Goal: Communication & Community: Answer question/provide support

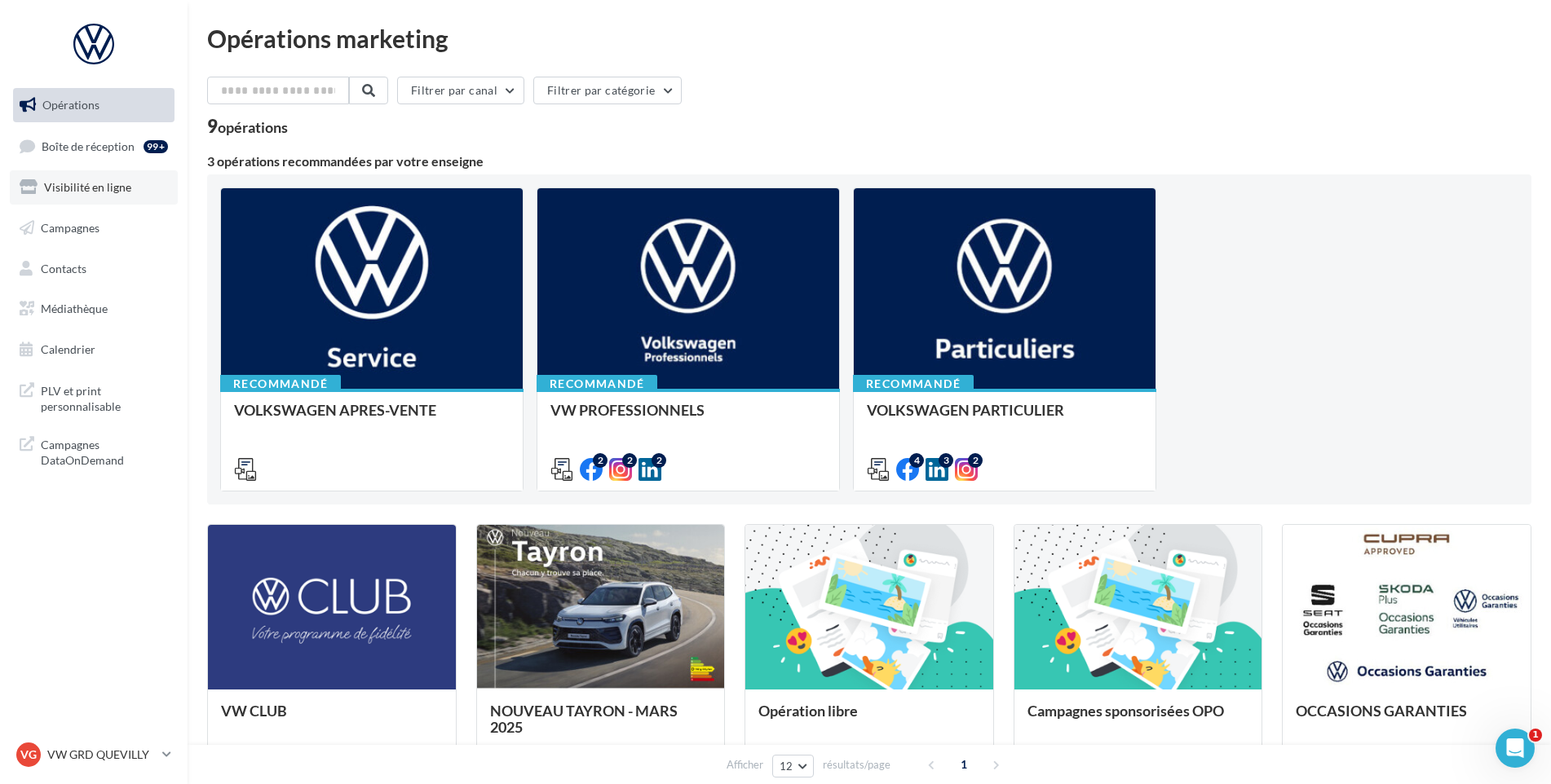
click at [44, 171] on link "Visibilité en ligne" at bounding box center [94, 186] width 168 height 34
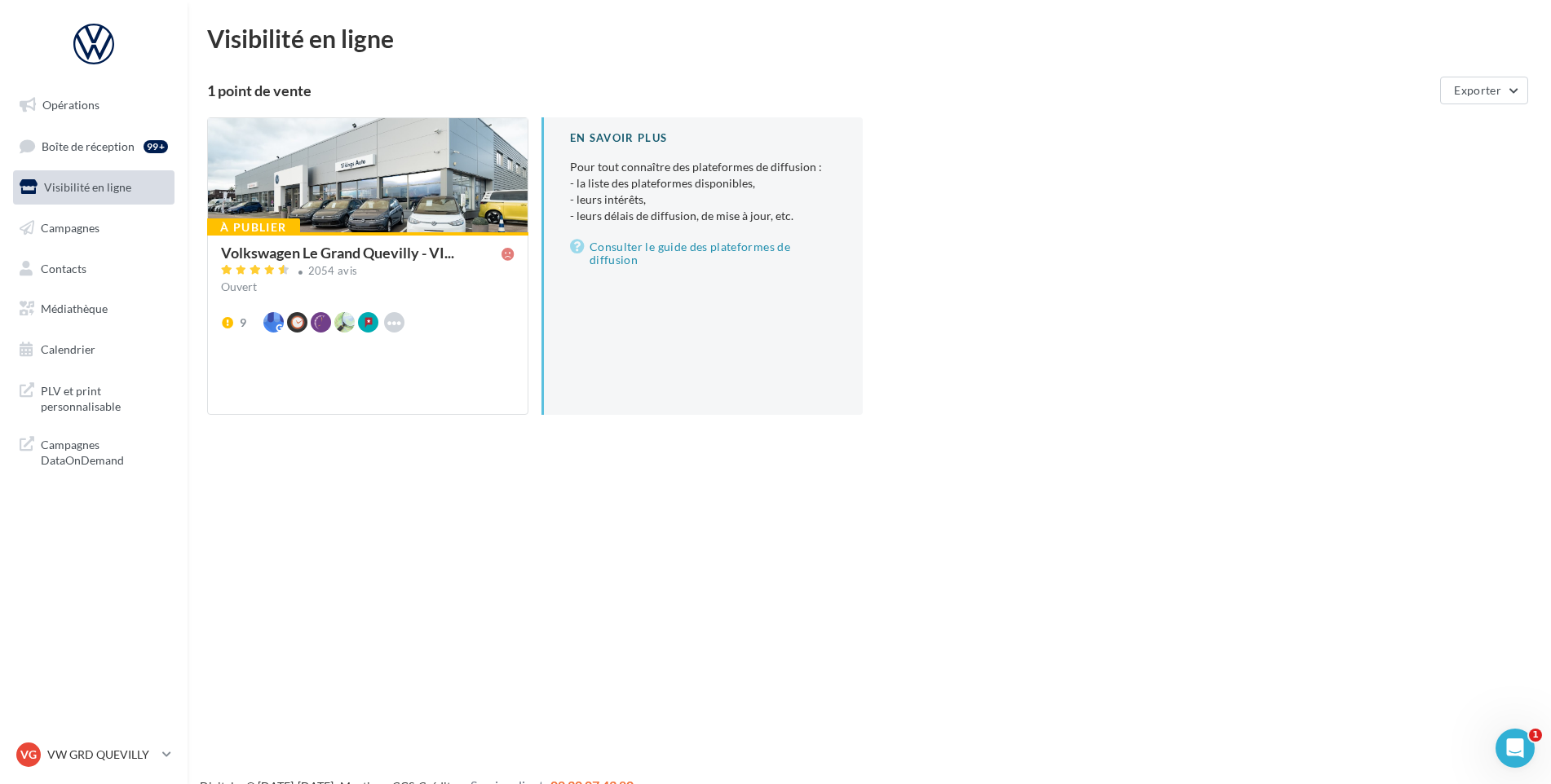
click at [142, 126] on ul "Opérations Boîte de réception 99+ Visibilité en ligne Campagnes Contacts Médiat…" at bounding box center [94, 227] width 175 height 292
click at [131, 142] on span "Boîte de réception" at bounding box center [88, 146] width 93 height 14
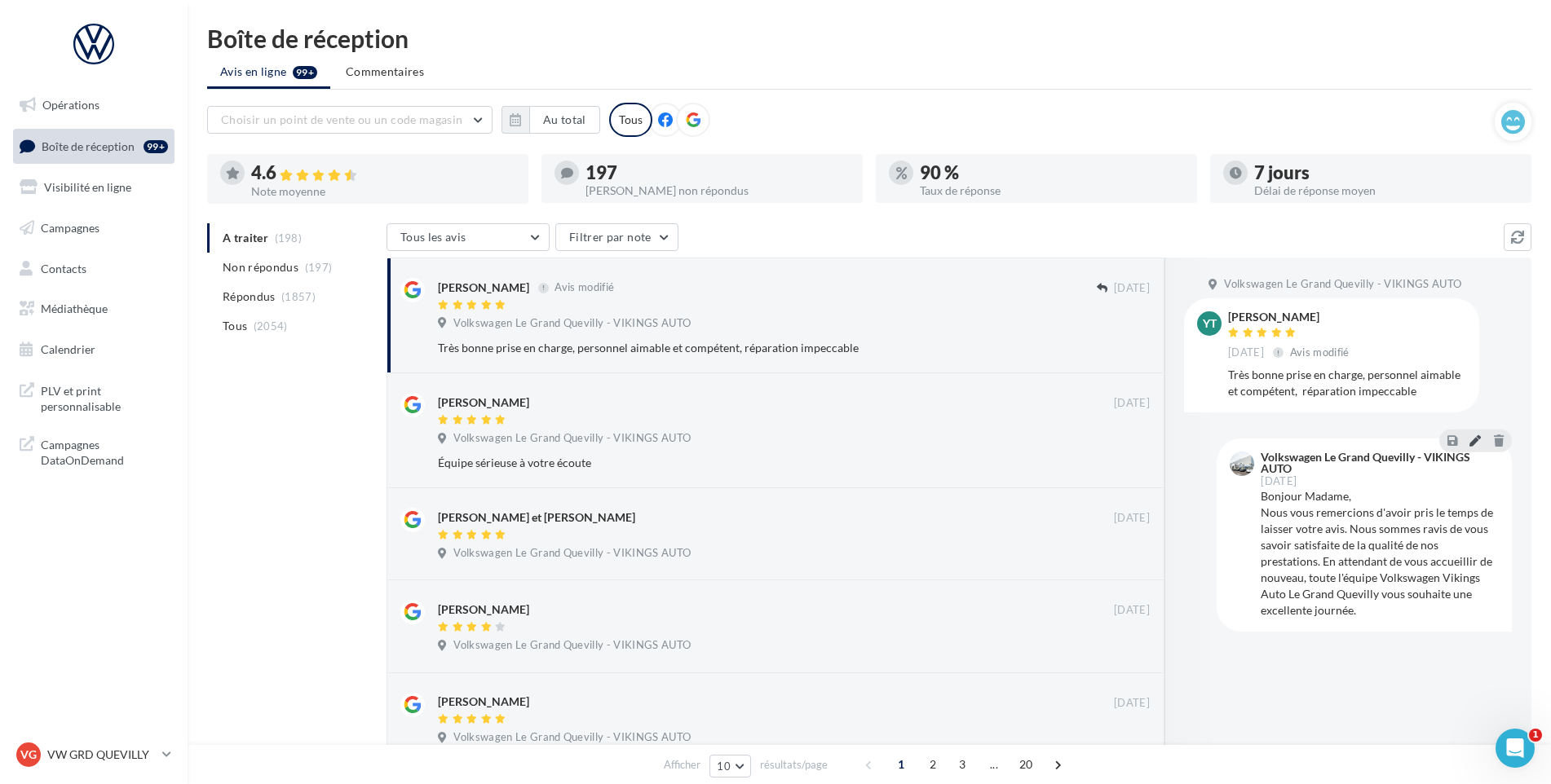
click at [1474, 446] on icon at bounding box center [1476, 440] width 12 height 12
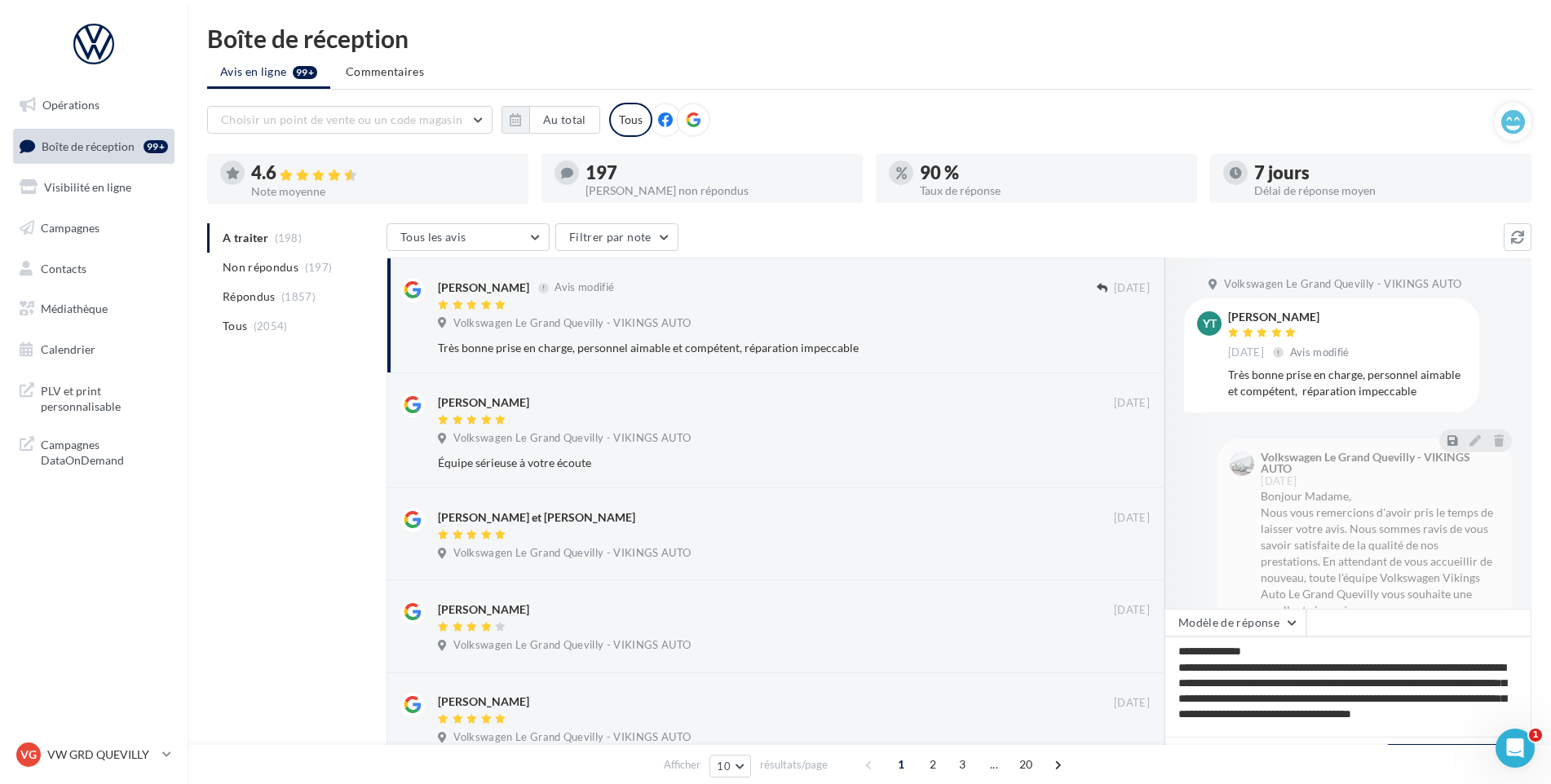
scroll to position [3, 0]
click at [1344, 687] on textarea "**********" at bounding box center [1348, 687] width 367 height 101
click at [1318, 694] on textarea "**********" at bounding box center [1348, 687] width 367 height 101
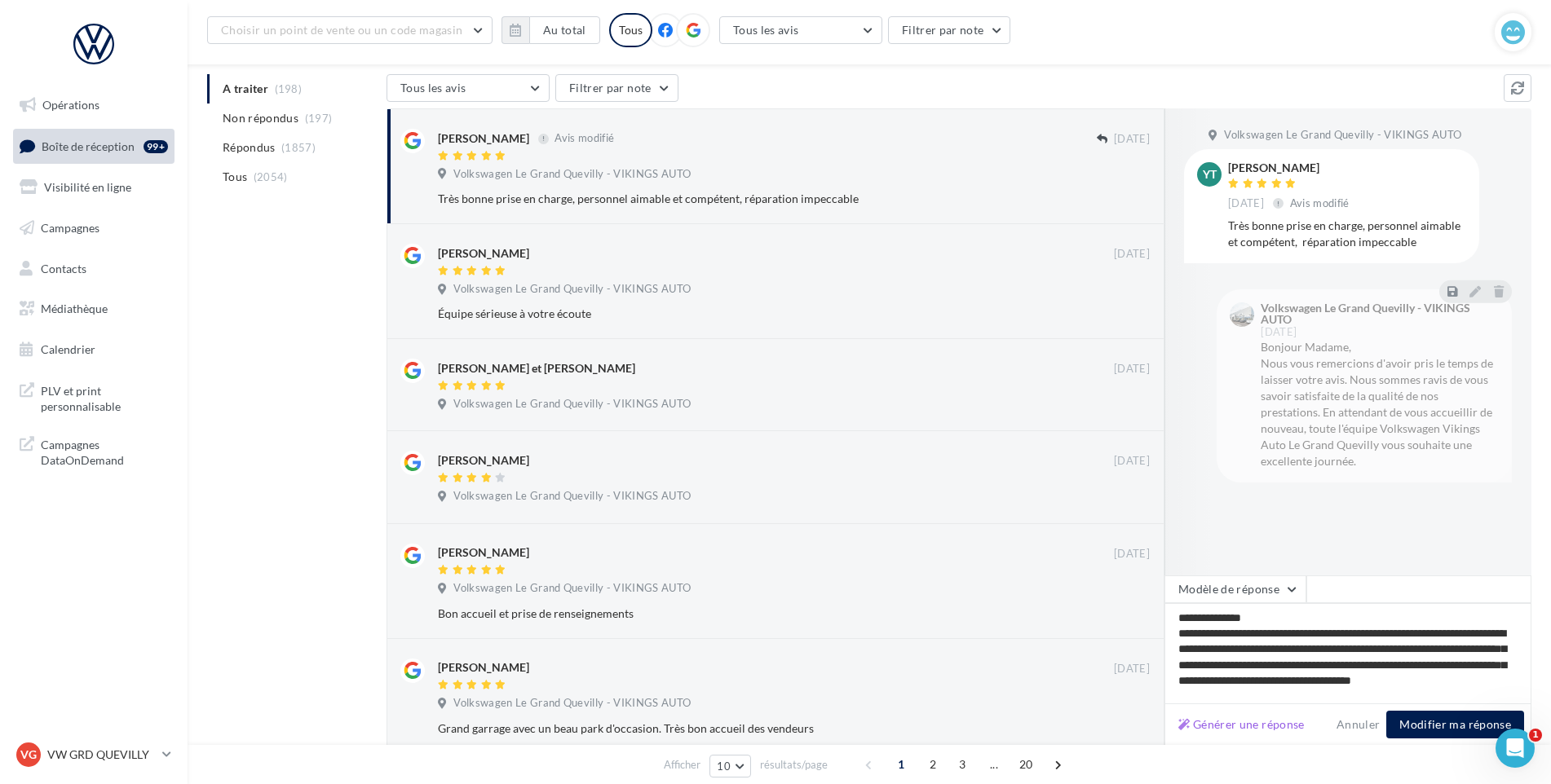
scroll to position [163, 0]
click at [1424, 727] on button "Modifier ma réponse" at bounding box center [1455, 724] width 138 height 28
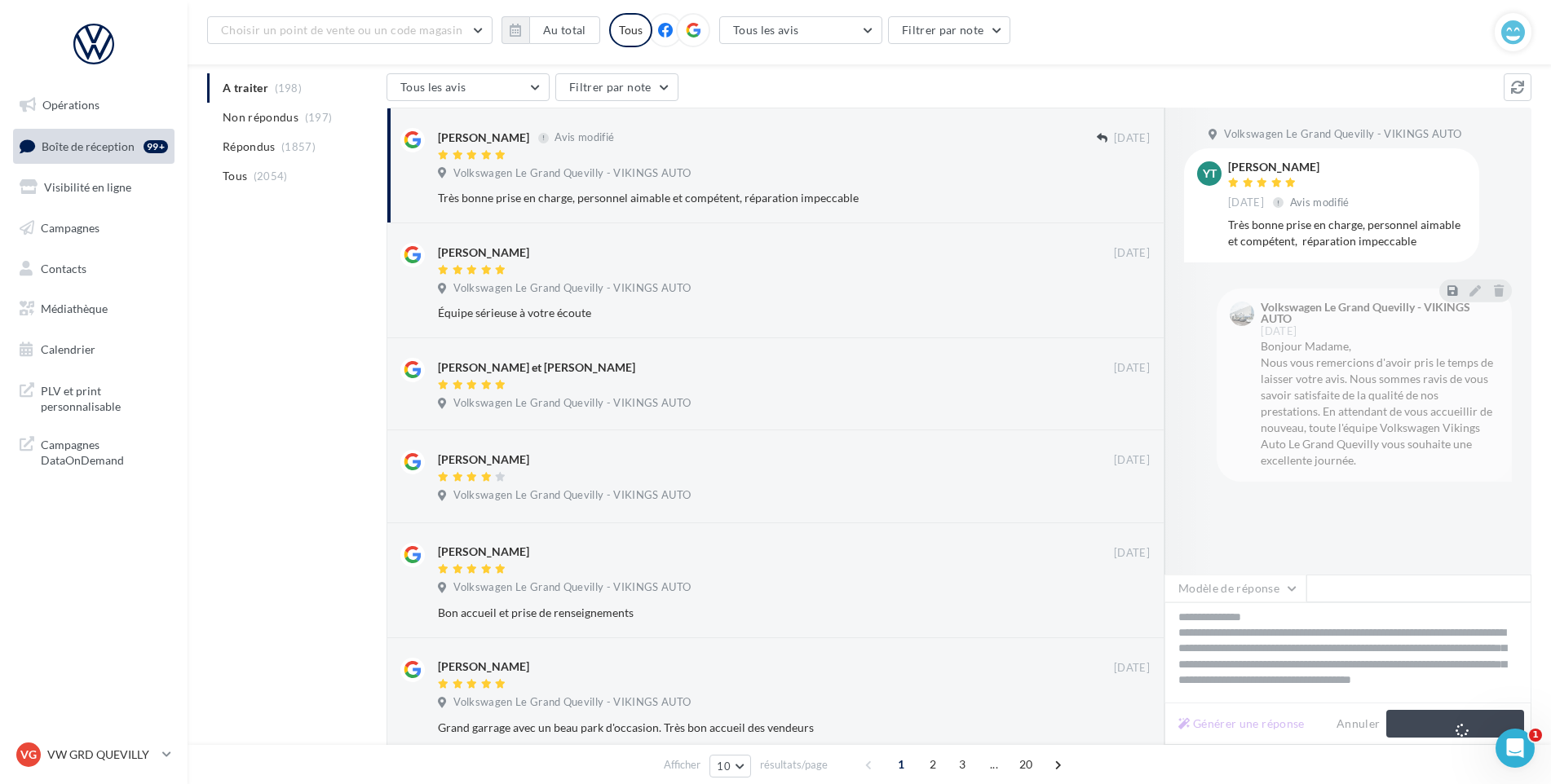
scroll to position [8, 0]
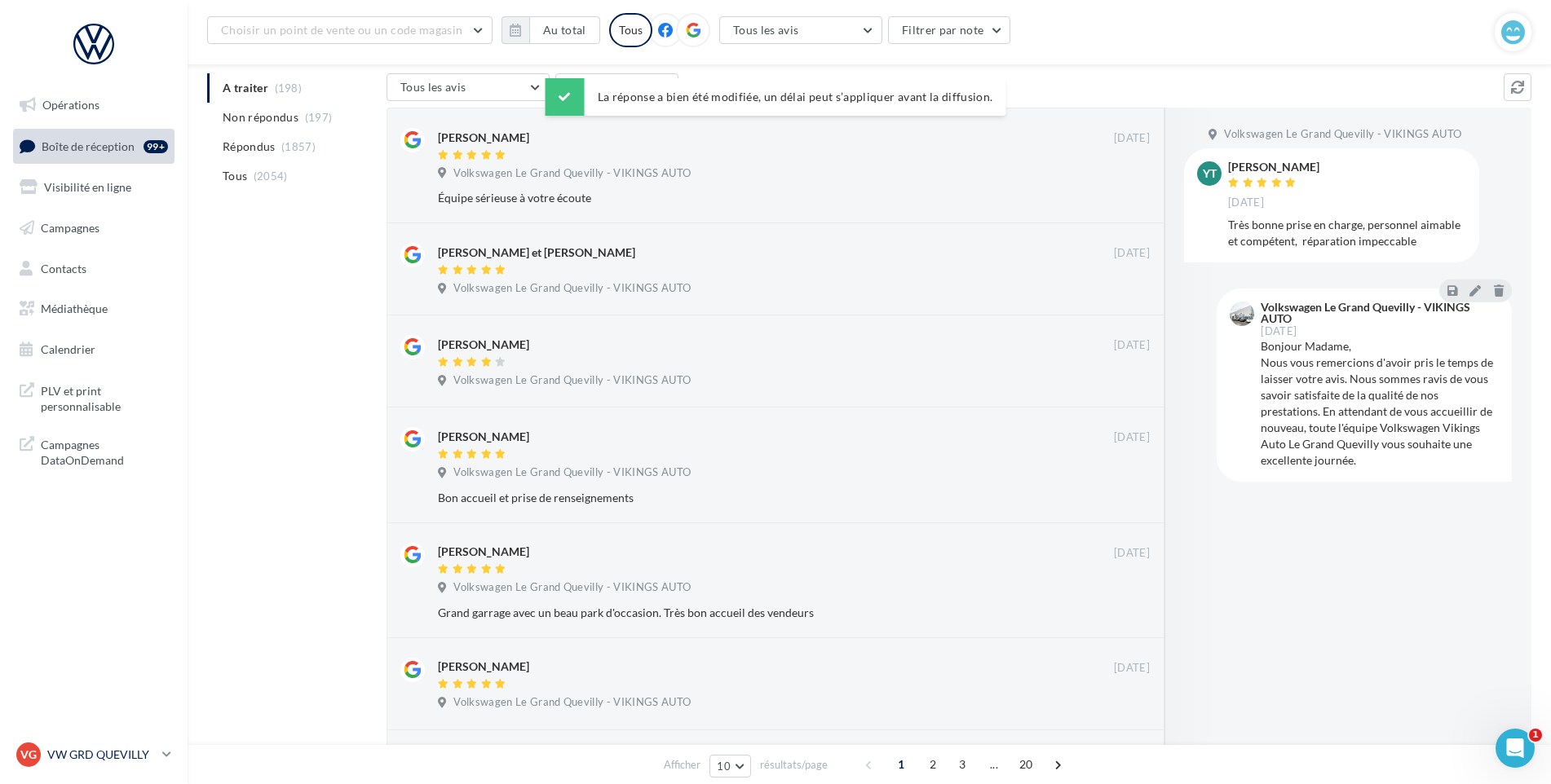
click at [106, 758] on p "VW GRD QUEVILLY" at bounding box center [101, 755] width 108 height 16
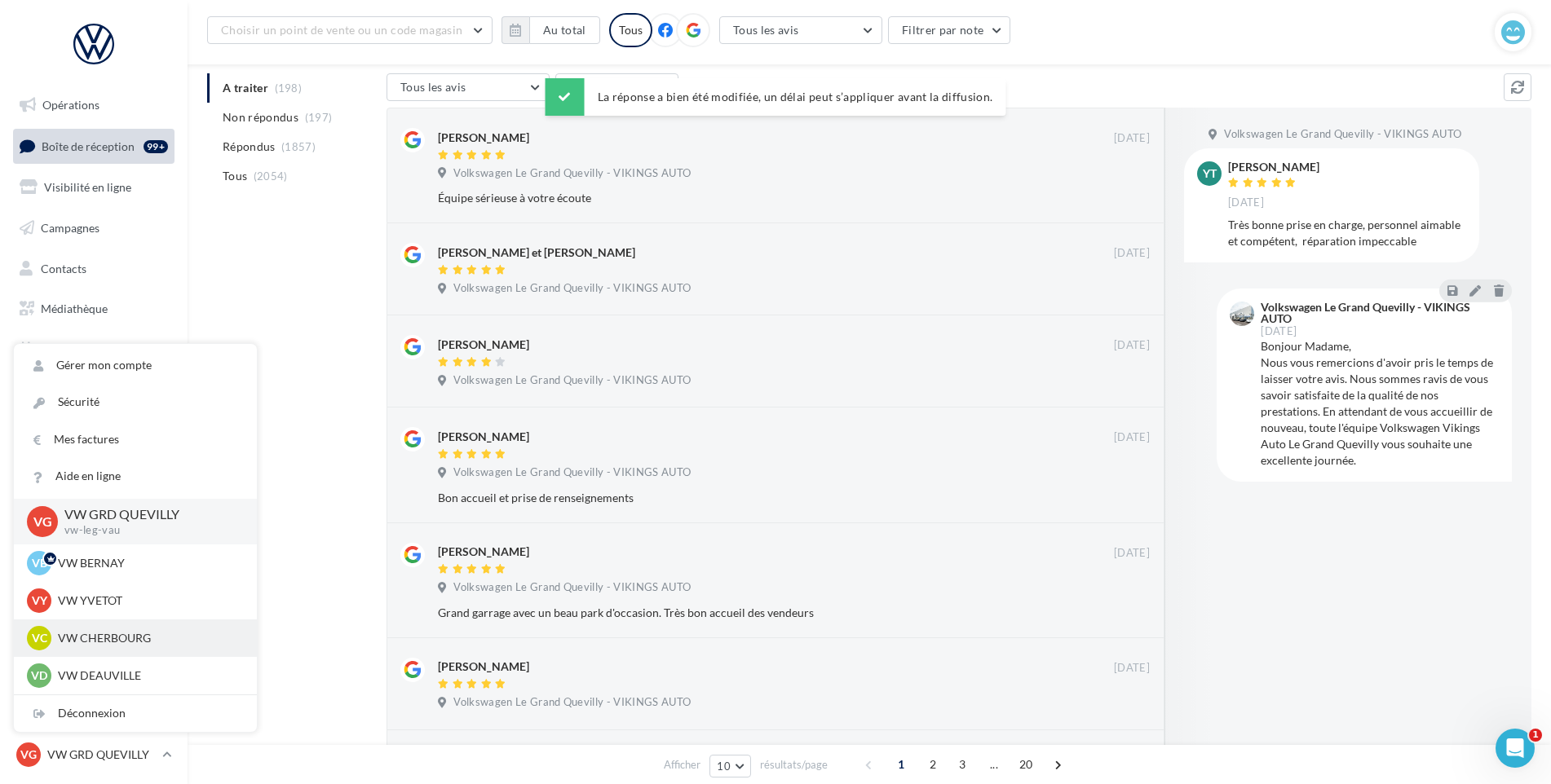
scroll to position [244, 0]
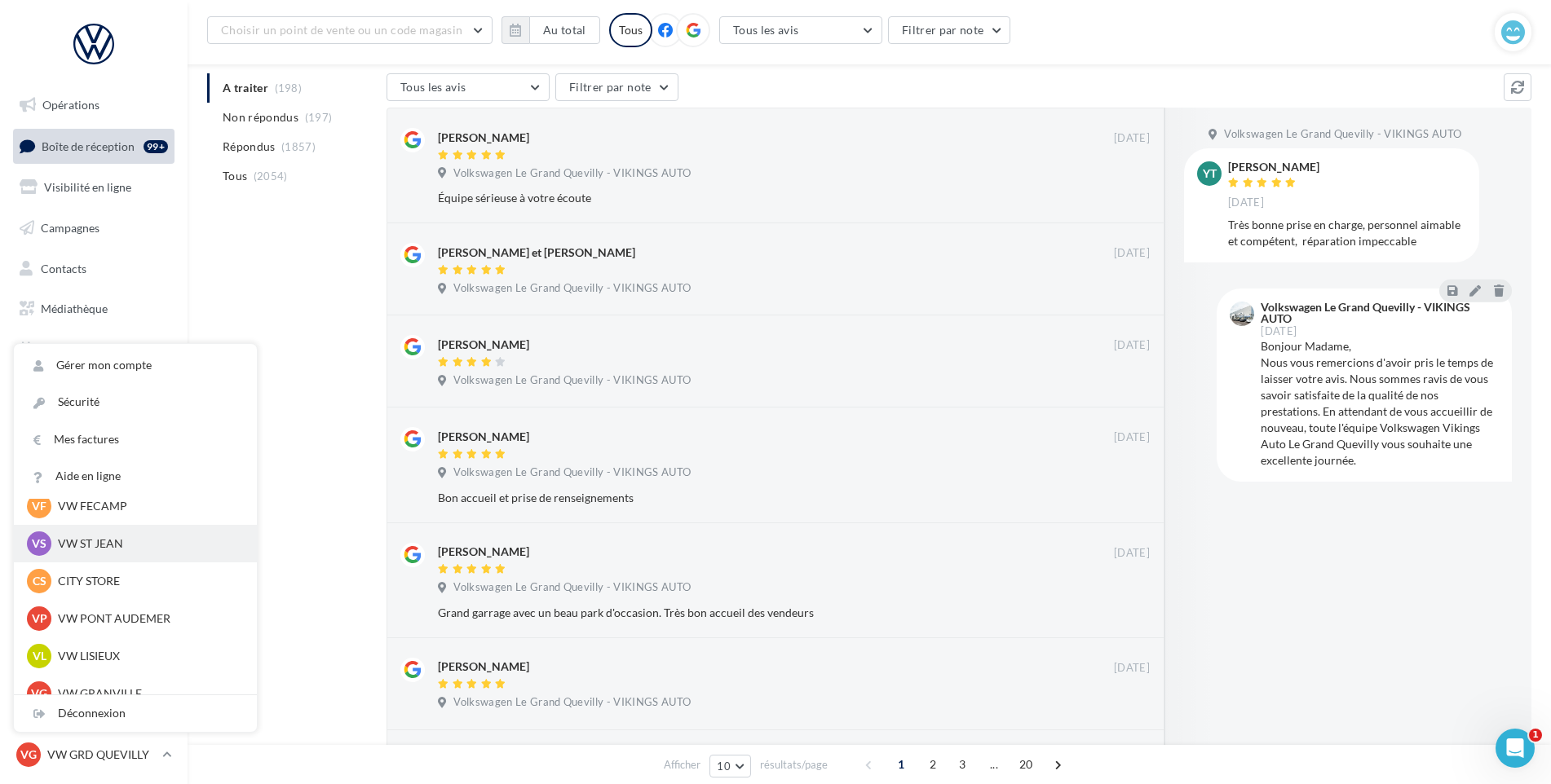
click at [123, 535] on div "VS VW ST JEAN vw-stj-vau" at bounding box center [135, 544] width 217 height 24
